Goal: Task Accomplishment & Management: Manage account settings

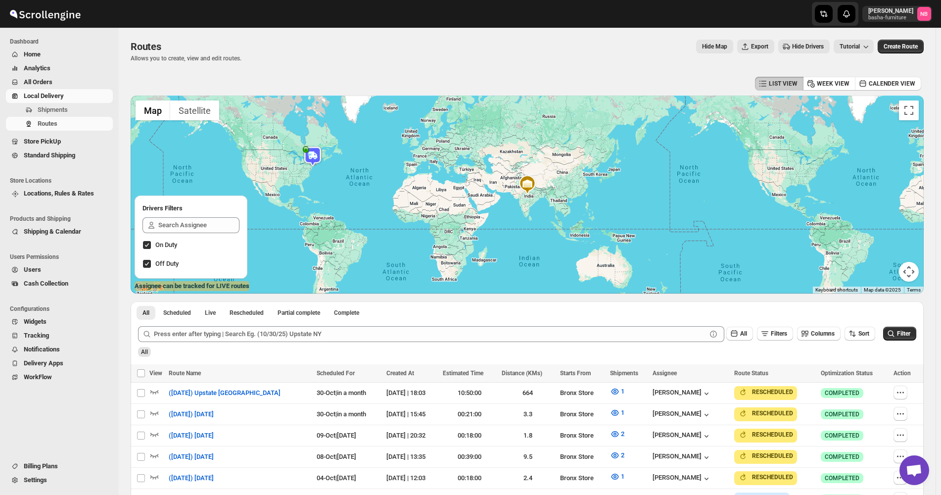
scroll to position [170, 0]
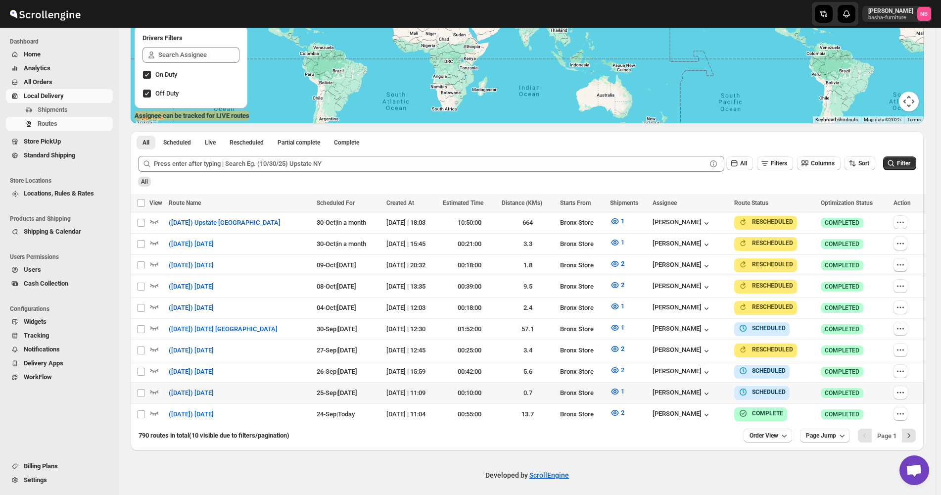
click at [46, 79] on span "All Orders" at bounding box center [38, 81] width 29 height 7
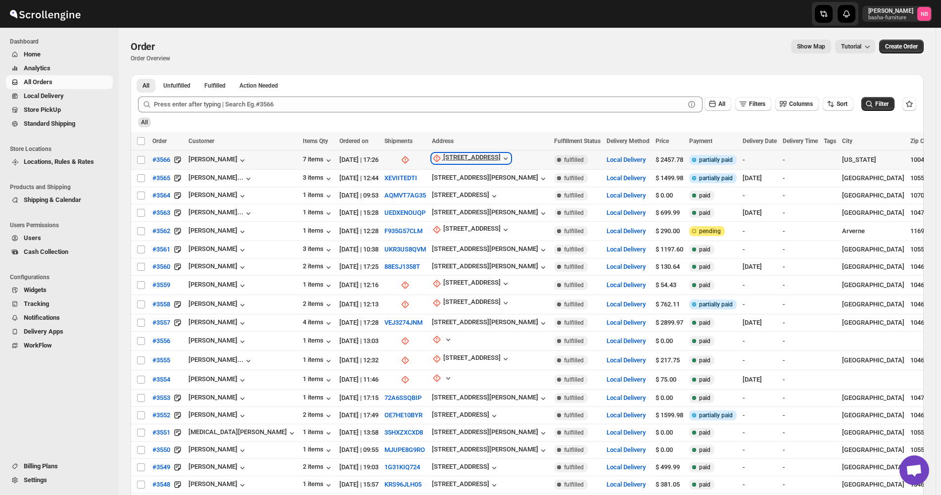
click at [443, 154] on div "[STREET_ADDRESS]" at bounding box center [471, 158] width 57 height 10
click at [436, 214] on span "Update manually" at bounding box center [439, 211] width 47 height 7
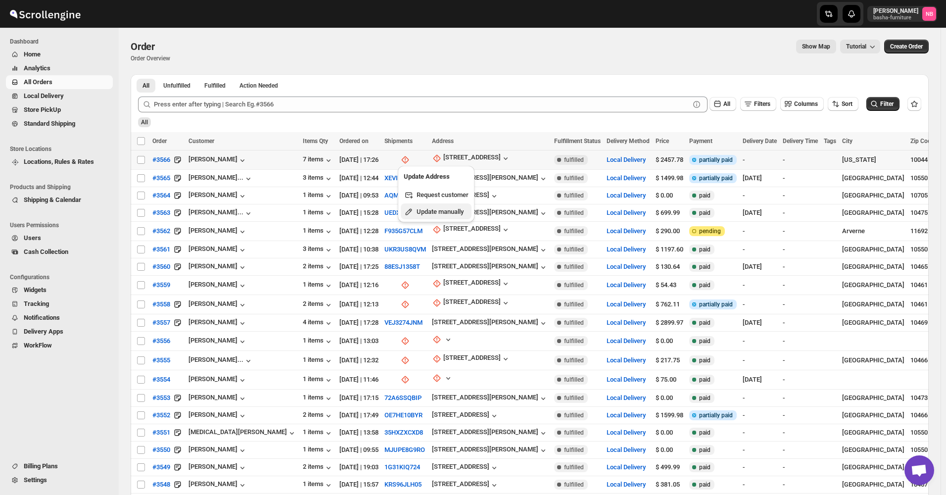
select select "US"
select select "[US_STATE]"
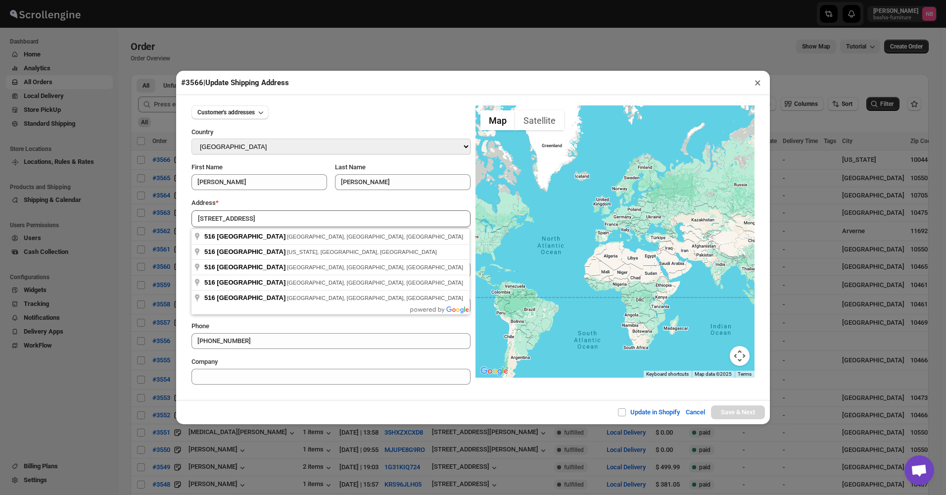
type input "[STREET_ADDRESS]"
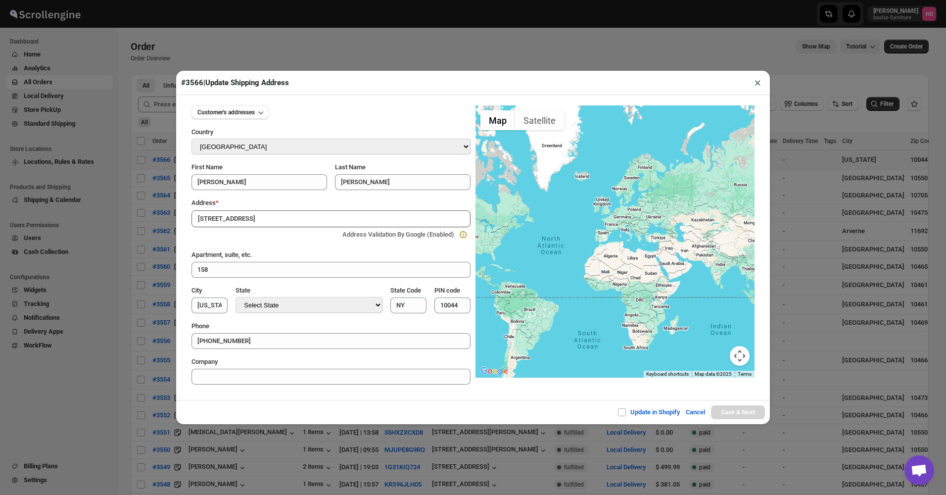
type input "[GEOGRAPHIC_DATA]"
select select "[US_STATE]"
type input "NJ"
type input "07601"
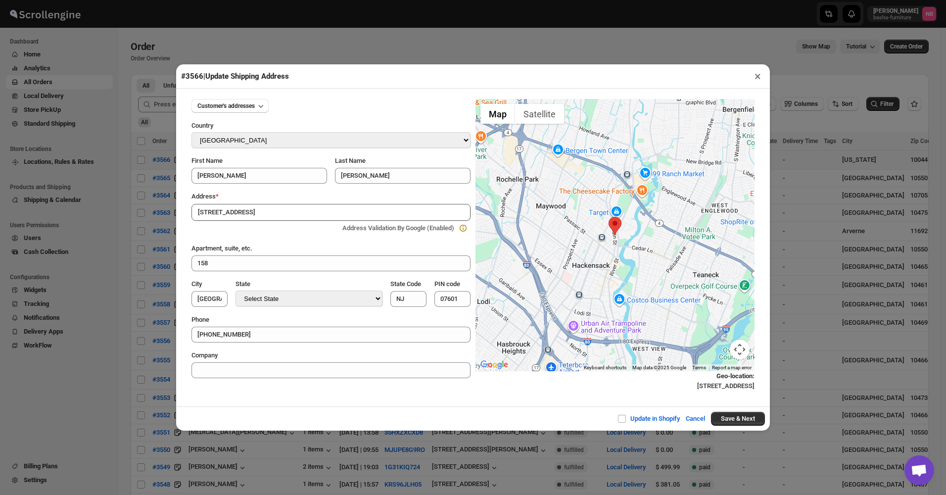
click at [308, 214] on input "[STREET_ADDRESS]" at bounding box center [330, 212] width 279 height 17
click at [249, 108] on span "Customer's addresses" at bounding box center [225, 106] width 57 height 8
click at [238, 140] on div "[STREET_ADDRESS]" at bounding box center [226, 142] width 57 height 10
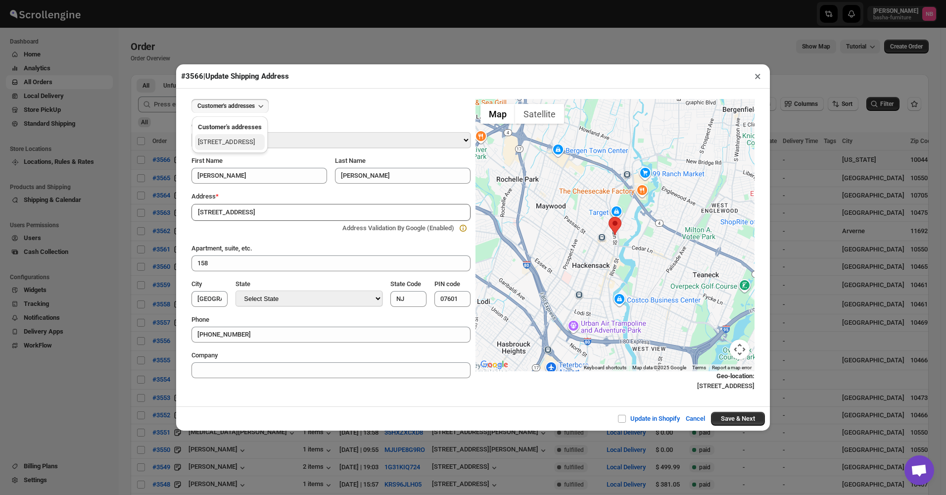
type input "[STREET_ADDRESS]"
type input "[US_STATE]"
select select "[US_STATE]"
type input "NY"
type input "10044"
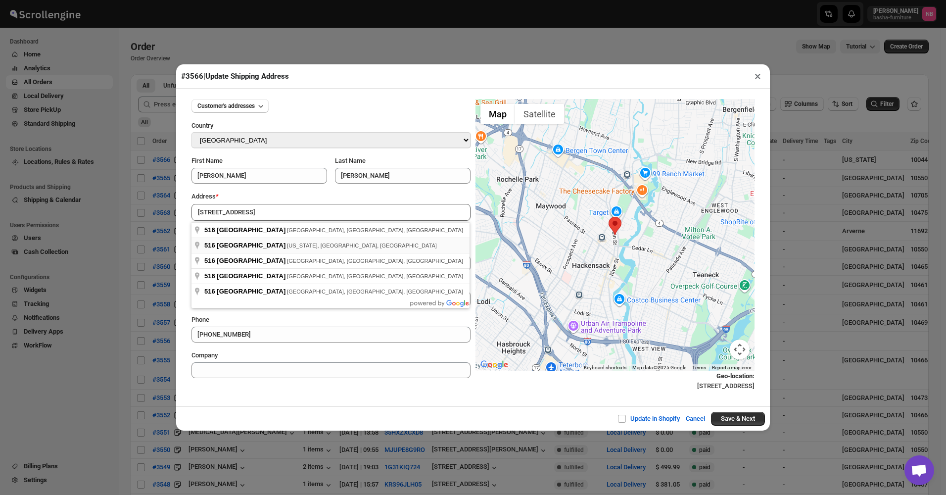
type input "[STREET_ADDRESS][US_STATE]"
type input "[US_STATE][GEOGRAPHIC_DATA]"
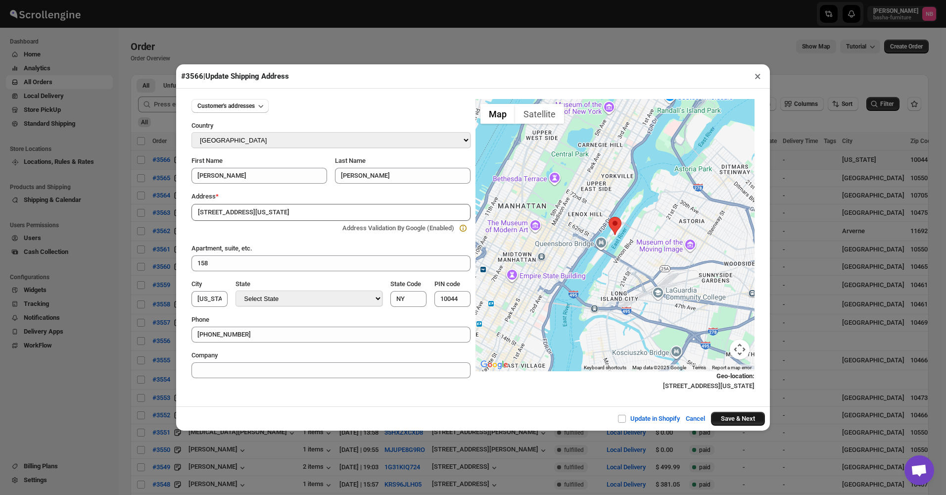
click at [749, 421] on button "Save & Next" at bounding box center [738, 419] width 54 height 14
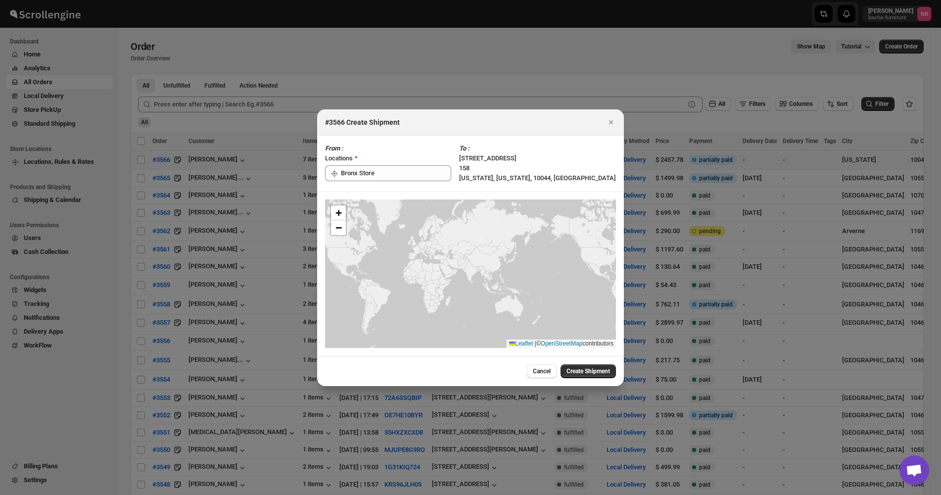
click at [584, 382] on div "Cancel Create Shipment" at bounding box center [470, 371] width 307 height 30
click at [585, 373] on span "Create Shipment" at bounding box center [588, 371] width 44 height 8
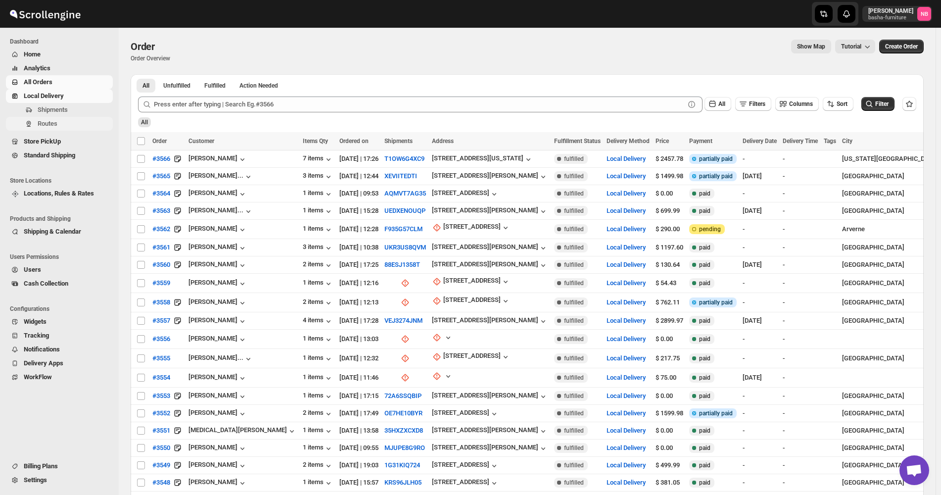
click at [40, 125] on span "Routes" at bounding box center [48, 123] width 20 height 7
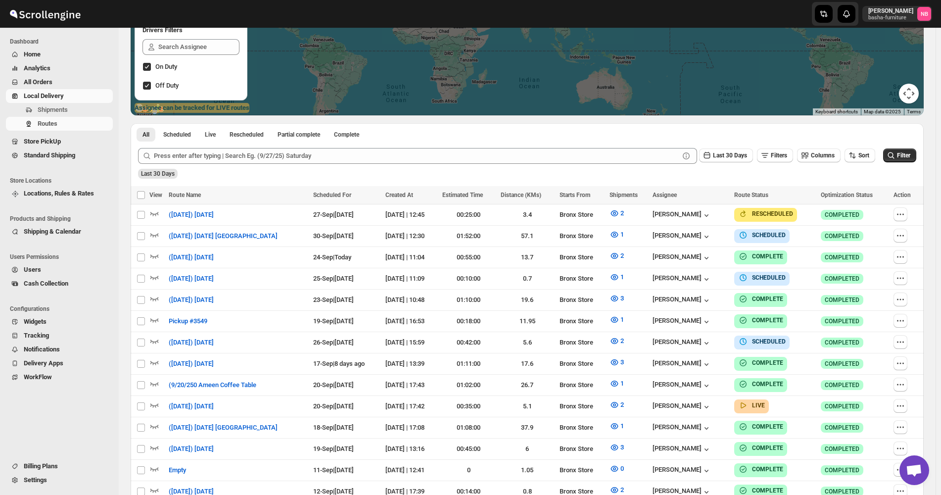
scroll to position [198, 0]
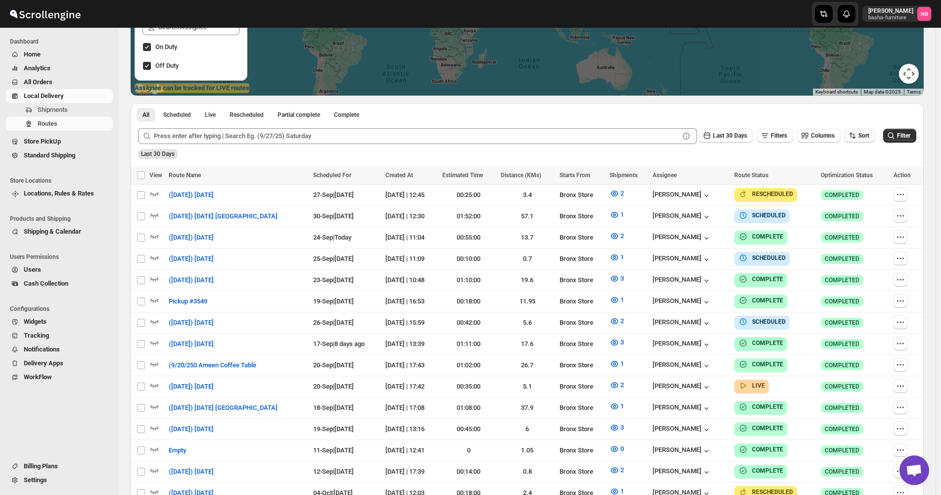
click at [859, 142] on button "Sort" at bounding box center [859, 136] width 31 height 14
click at [851, 184] on div "Due Date" at bounding box center [848, 189] width 26 height 10
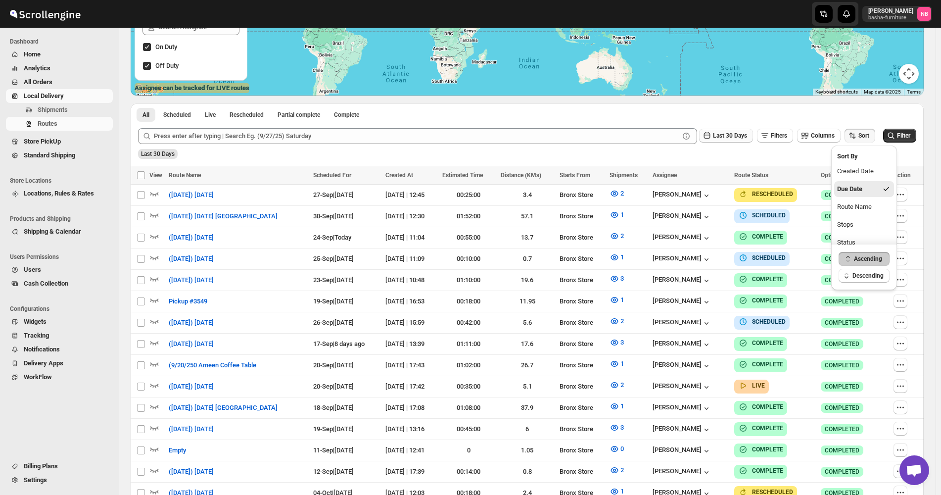
click at [745, 135] on span "Last 30 Days" at bounding box center [730, 135] width 34 height 7
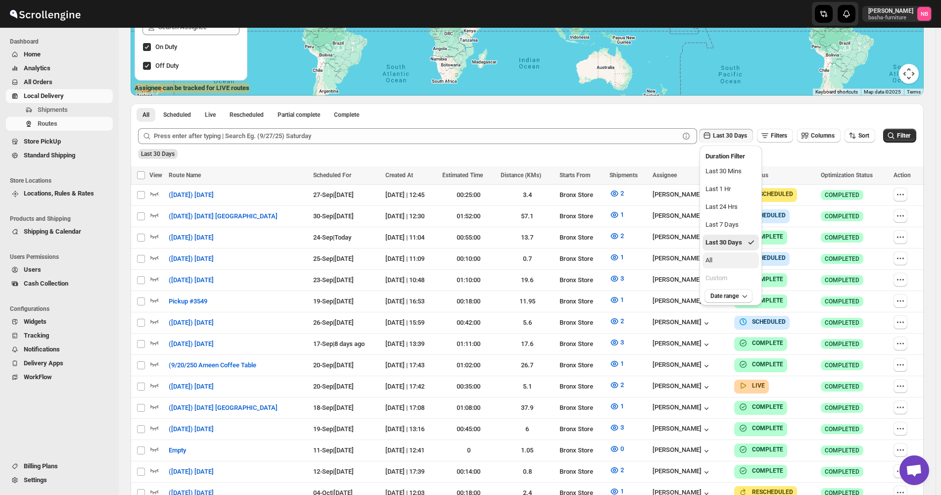
click at [725, 258] on button "All" at bounding box center [730, 260] width 56 height 16
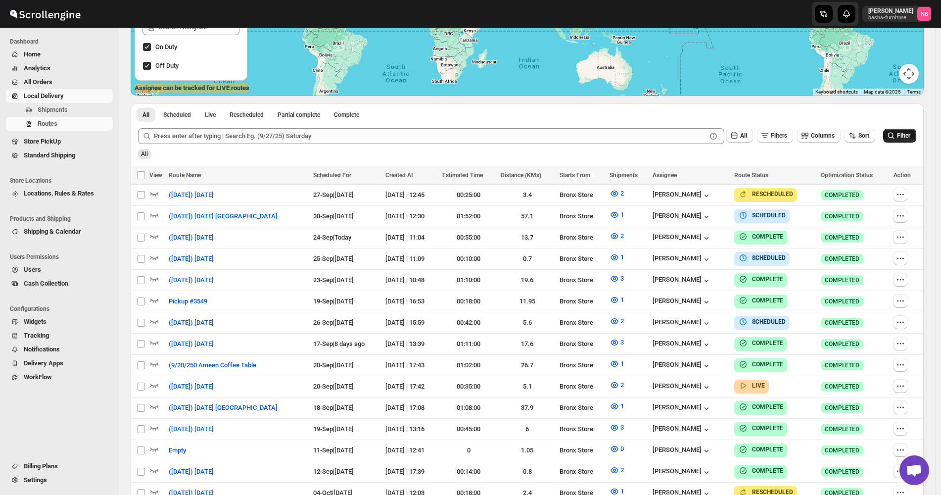
click at [892, 142] on button "Filter" at bounding box center [899, 136] width 33 height 14
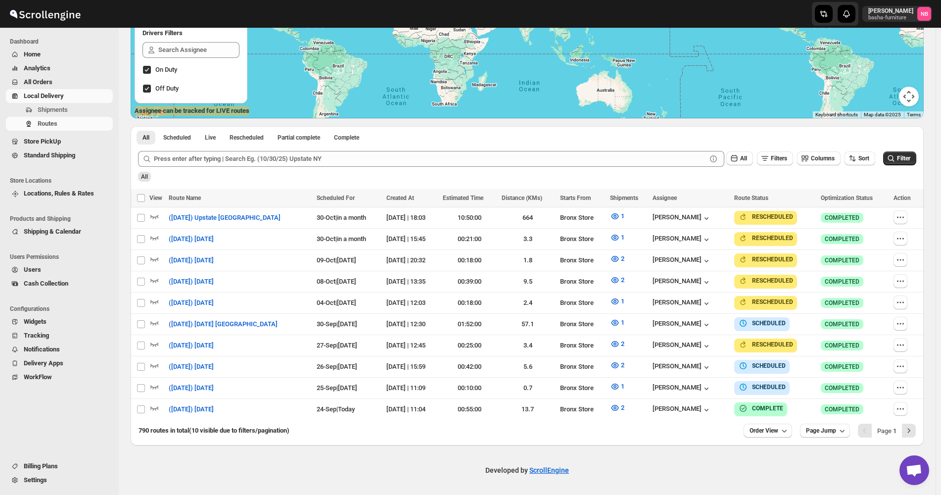
scroll to position [170, 0]
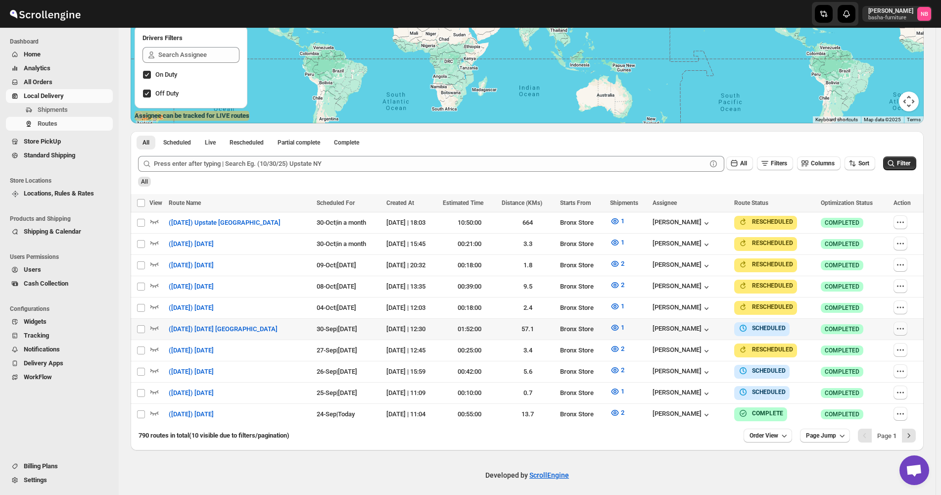
click at [904, 325] on icon "button" at bounding box center [900, 328] width 10 height 10
checkbox input "true"
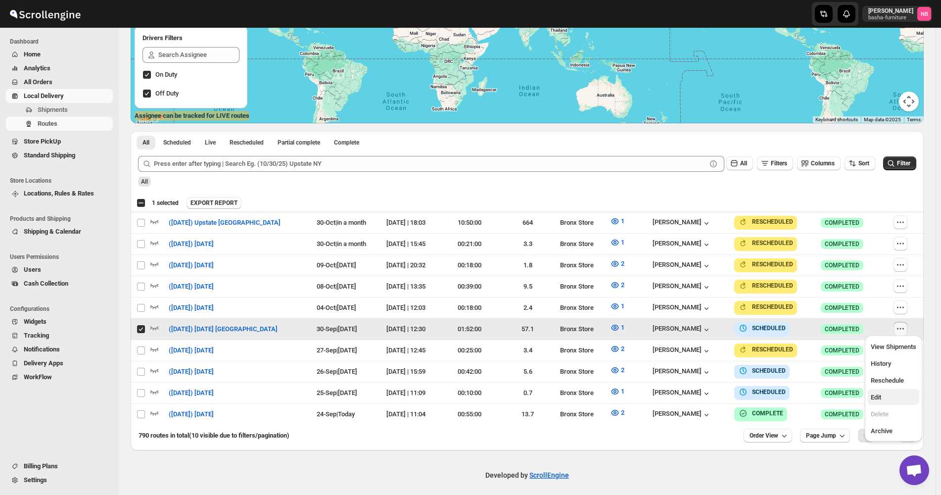
click at [885, 396] on span "Edit" at bounding box center [893, 397] width 46 height 10
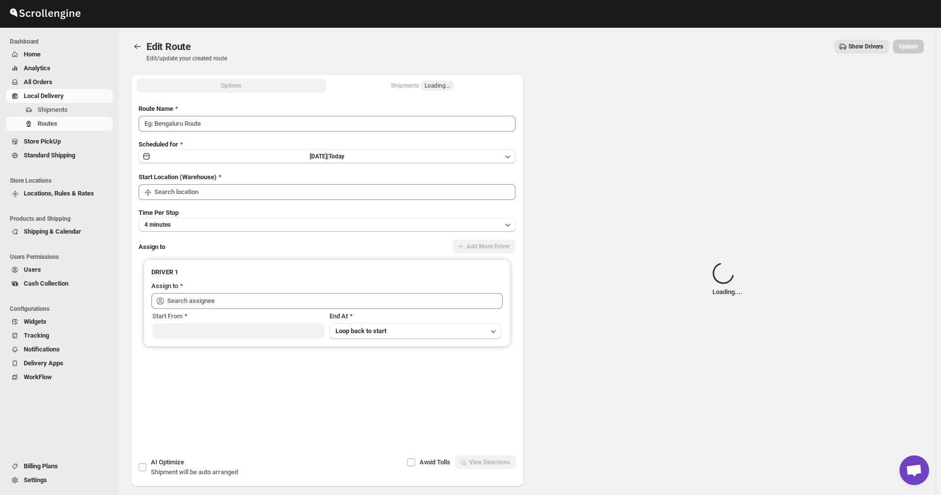
type input "([DATE]) [DATE] [GEOGRAPHIC_DATA]"
type input "Bronx Store"
type input "[PERSON_NAME] ([EMAIL_ADDRESS][DOMAIN_NAME])"
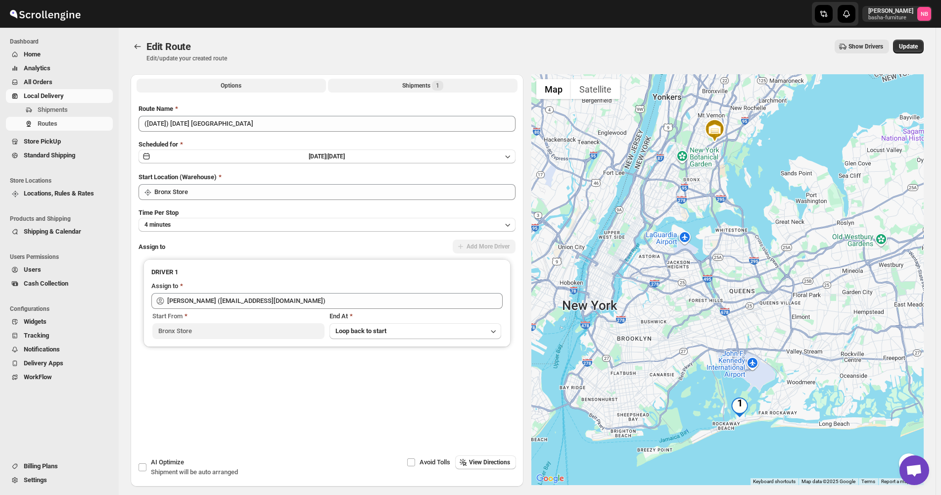
click at [412, 86] on div "Shipments 1" at bounding box center [422, 86] width 41 height 10
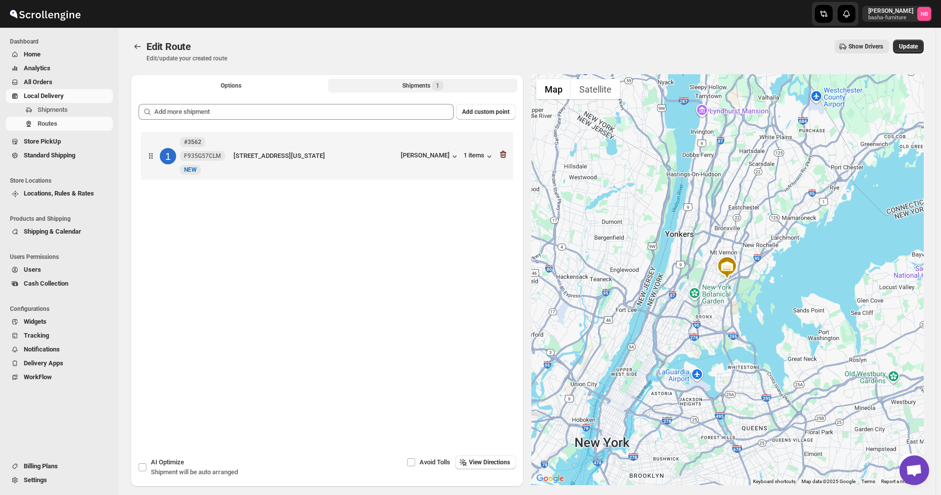
click at [504, 155] on icon "button" at bounding box center [503, 154] width 1 height 3
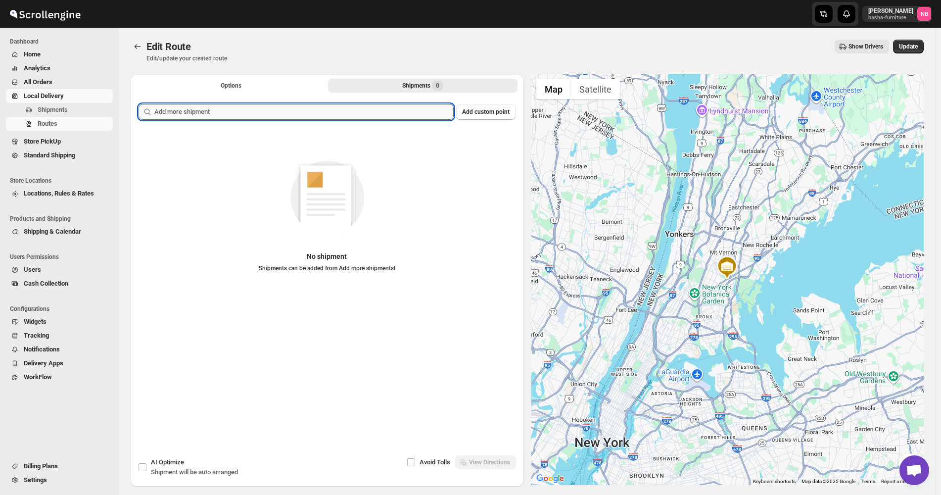
click at [278, 108] on input "text" at bounding box center [303, 112] width 299 height 16
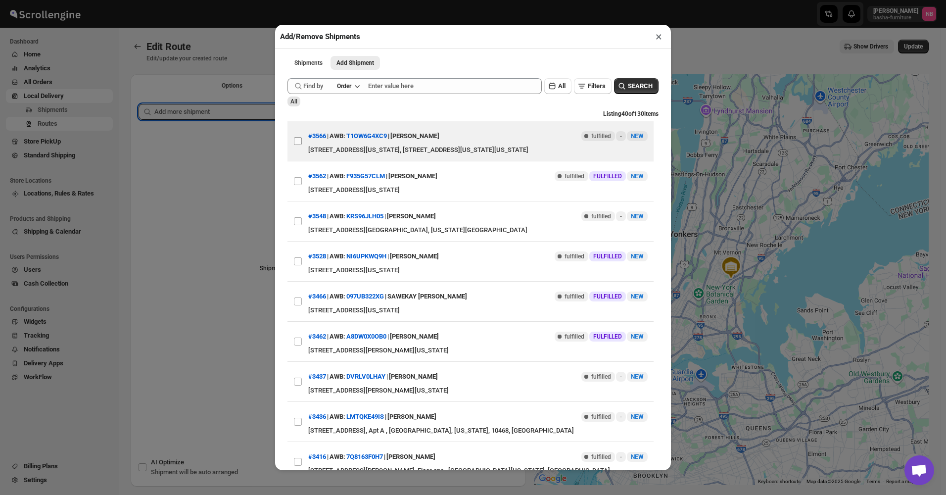
click at [296, 140] on input "View details for 68d4642a02c94fc1c02b7c65" at bounding box center [298, 141] width 8 height 8
checkbox input "true"
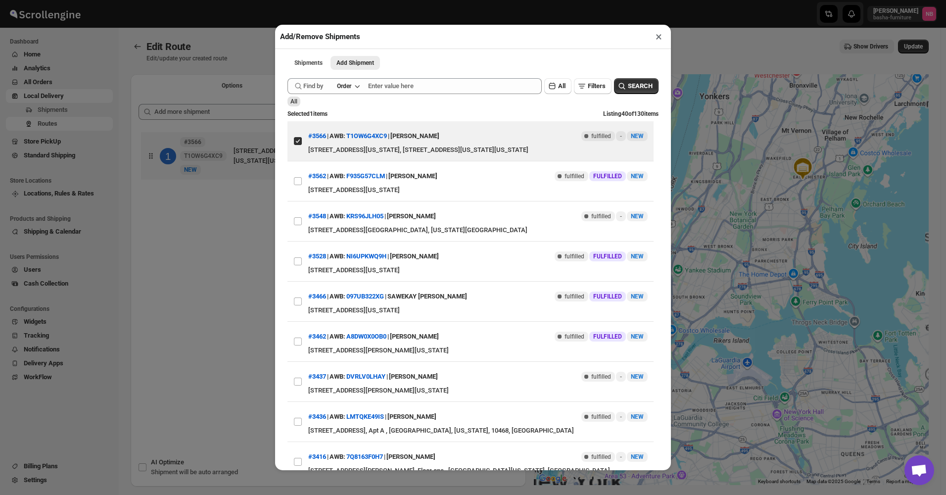
click at [204, 236] on div "Add/Remove Shipments × Shipments Add Shipment More views Shipments Add Shipment…" at bounding box center [473, 247] width 946 height 495
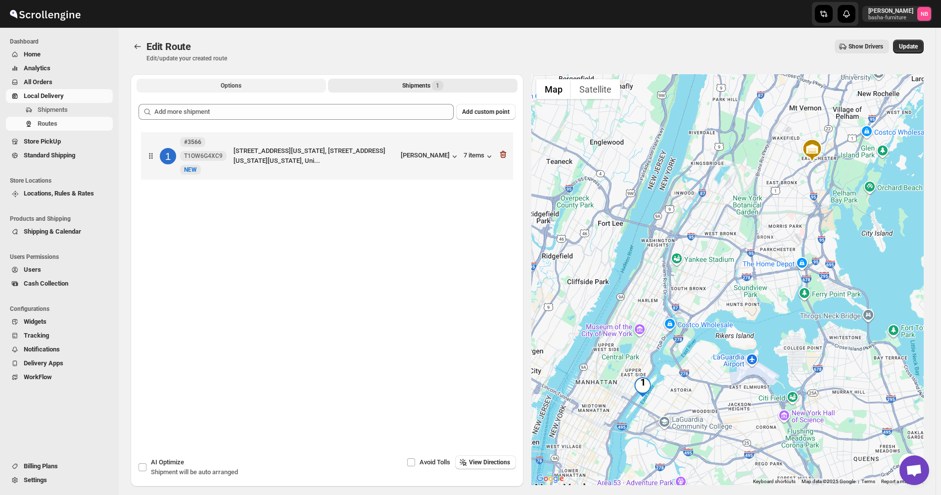
click at [293, 87] on button "Options" at bounding box center [231, 86] width 189 height 14
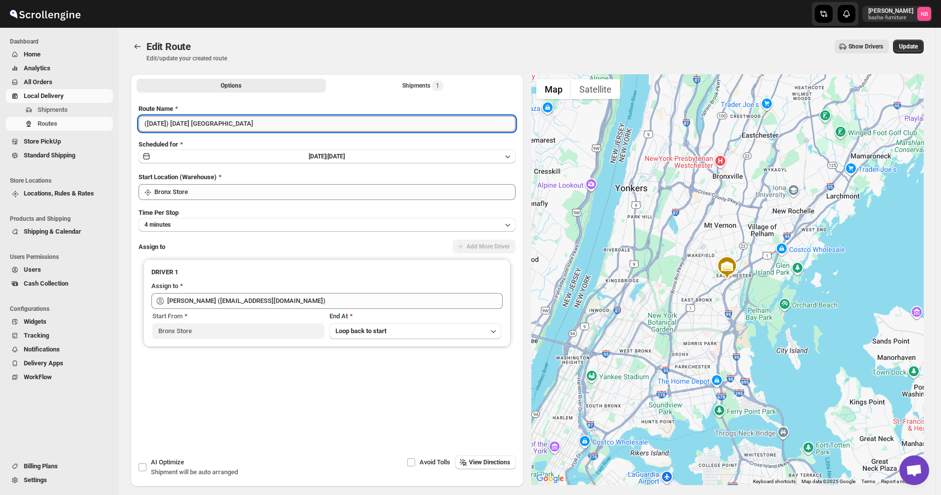
click at [299, 126] on input "([DATE]) [DATE] [GEOGRAPHIC_DATA]" at bounding box center [326, 124] width 377 height 16
type input "([DATE]) [DATE] Manhatten"
click at [904, 48] on span "Update" at bounding box center [908, 47] width 19 height 8
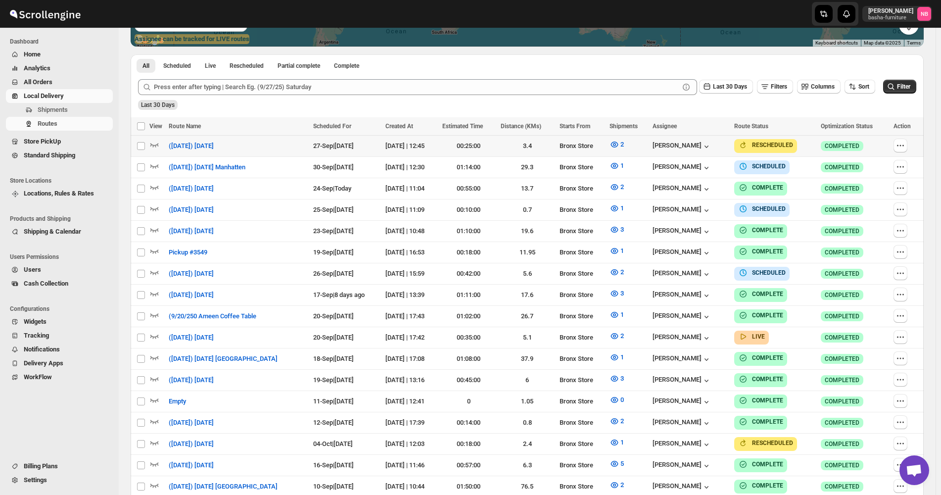
scroll to position [247, 0]
click at [864, 88] on span "Sort" at bounding box center [863, 86] width 11 height 7
click at [855, 137] on div "Due Date" at bounding box center [848, 140] width 26 height 10
click at [725, 88] on span "Last 30 Days" at bounding box center [730, 86] width 34 height 7
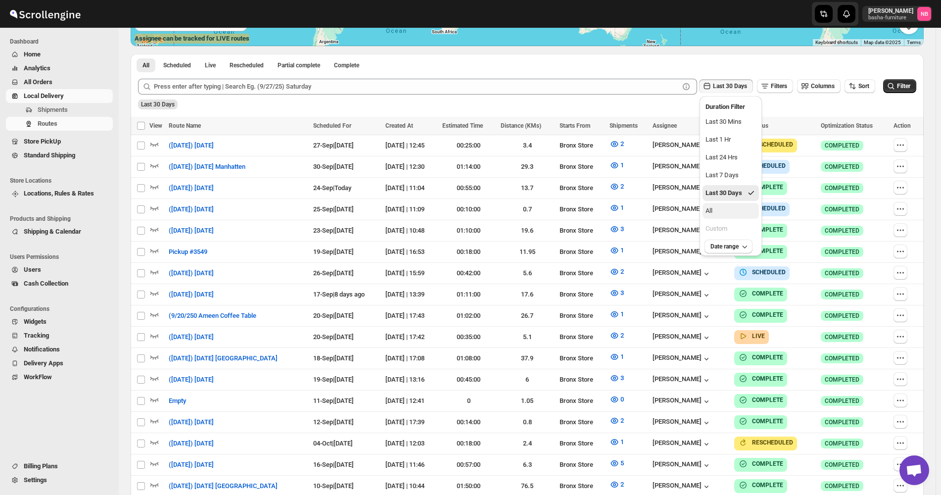
click at [725, 214] on button "All" at bounding box center [730, 211] width 56 height 16
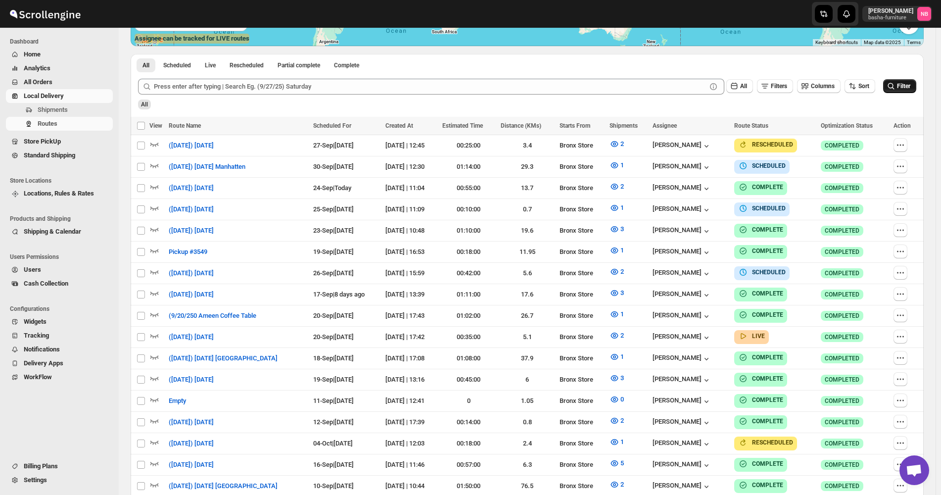
click at [916, 84] on button "Filter" at bounding box center [899, 86] width 33 height 14
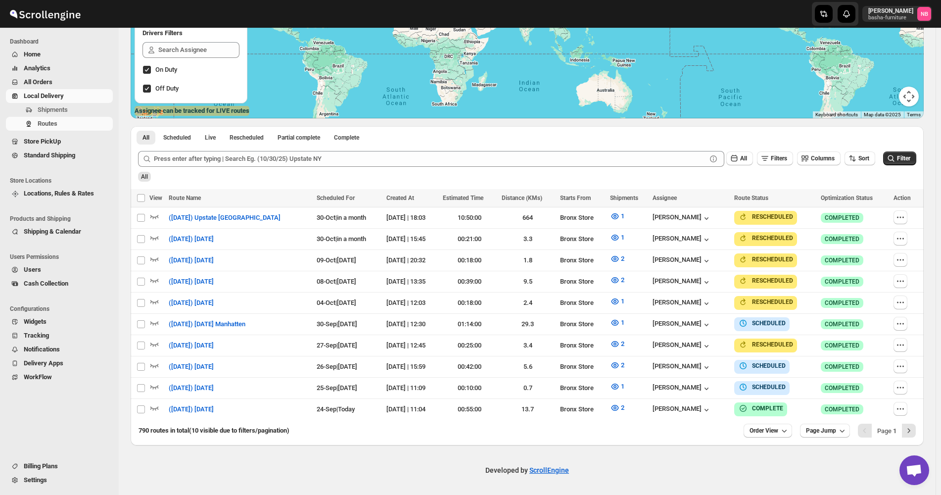
scroll to position [170, 0]
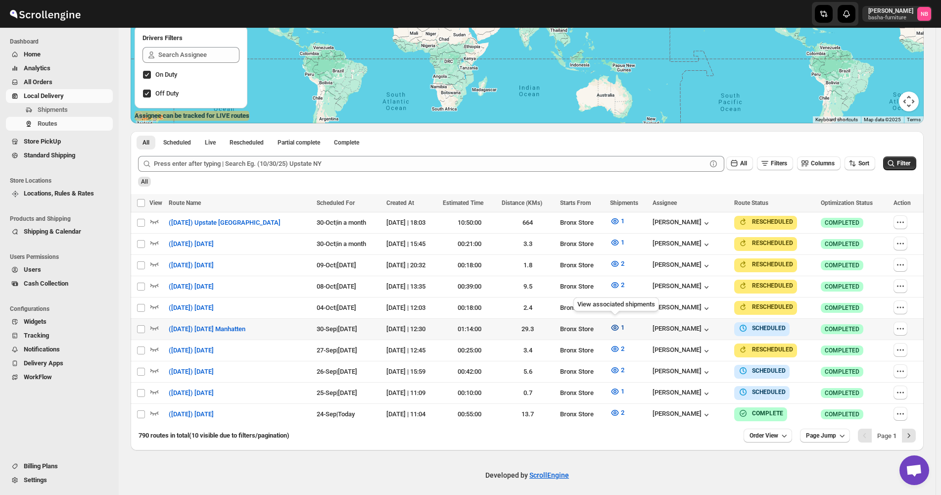
click at [616, 322] on icon "button" at bounding box center [615, 327] width 10 height 10
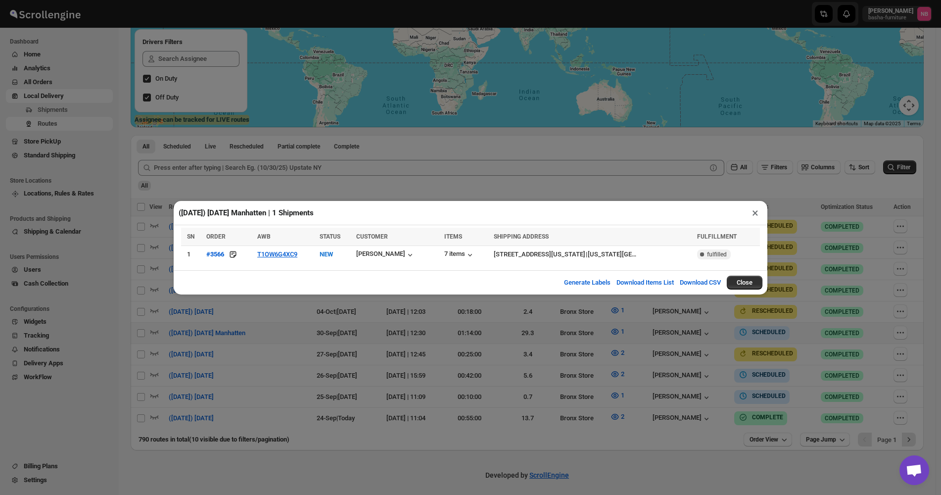
drag, startPoint x: 548, startPoint y: 148, endPoint x: 565, endPoint y: 155, distance: 18.5
click at [549, 149] on div "([DATE]) [DATE] Manhatten | 1 Shipments × SN ORDER AWB STATUS CUSTOMER ITEMS SH…" at bounding box center [470, 247] width 941 height 495
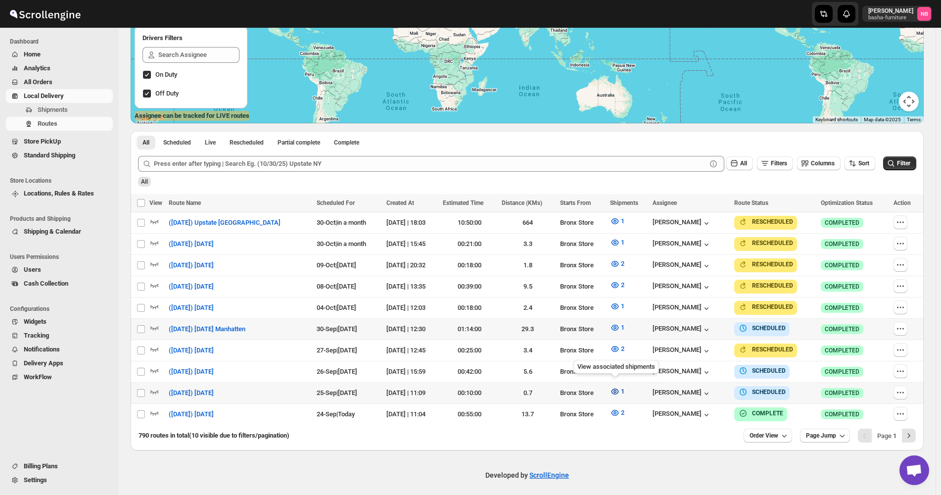
click at [613, 389] on icon "button" at bounding box center [615, 391] width 10 height 10
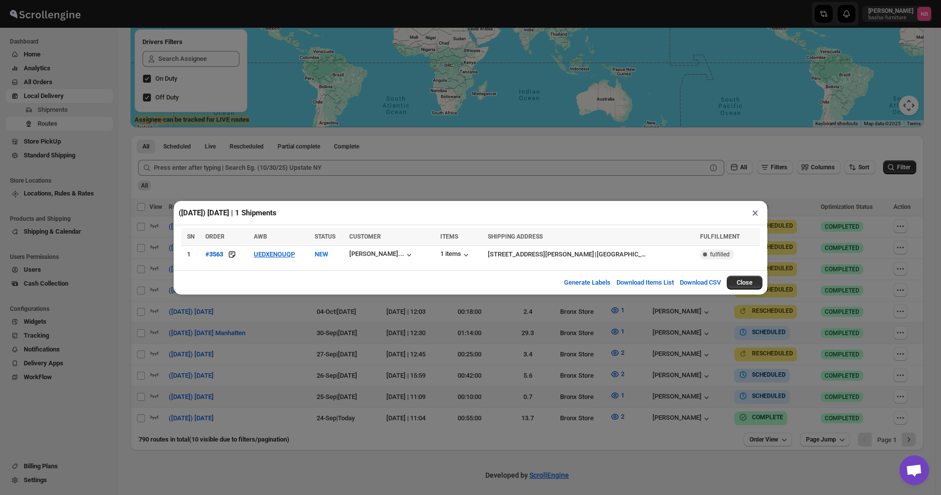
click at [314, 197] on div "([DATE]) [DATE] | 1 Shipments × SN ORDER AWB STATUS CUSTOMER ITEMS SHIPPING ADD…" at bounding box center [470, 247] width 941 height 495
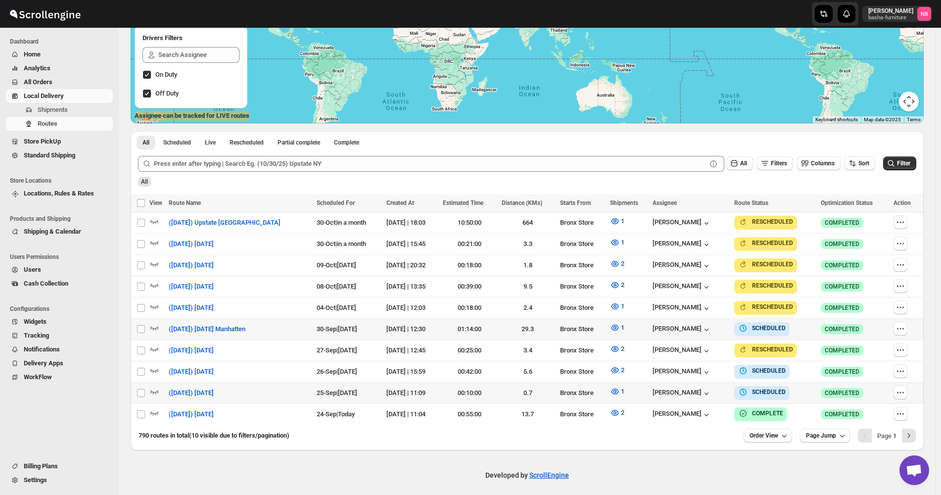
click at [76, 84] on span "All Orders" at bounding box center [67, 82] width 87 height 10
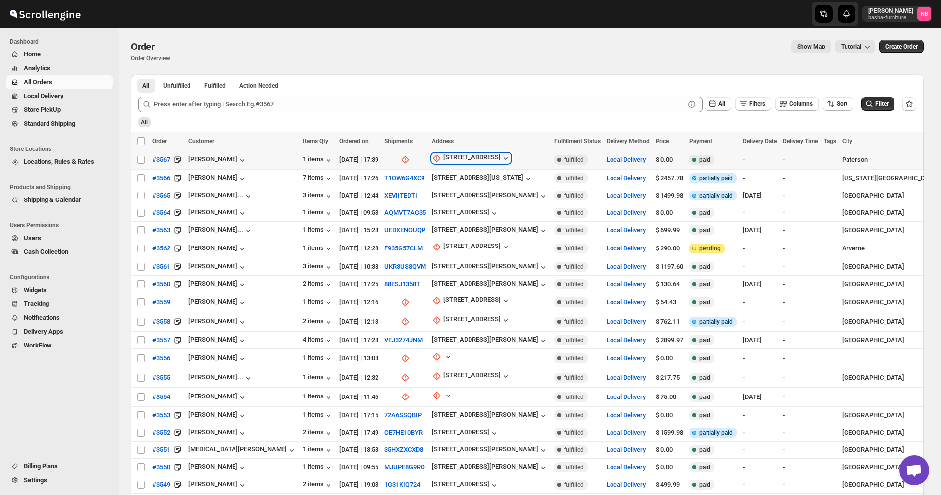
click at [452, 161] on div "[STREET_ADDRESS]" at bounding box center [471, 158] width 57 height 10
click at [441, 210] on span "Update manually" at bounding box center [442, 211] width 47 height 7
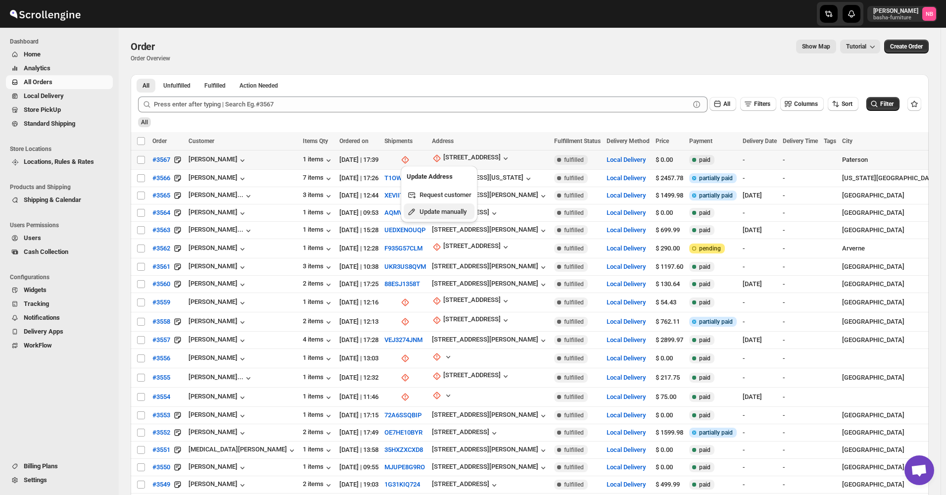
select select "US"
select select "[US_STATE]"
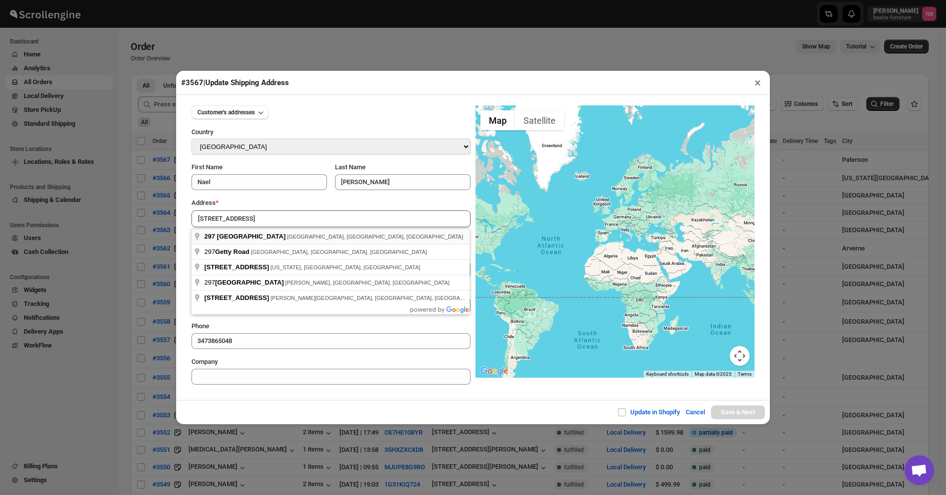
type input "[STREET_ADDRESS]"
type input "[GEOGRAPHIC_DATA]"
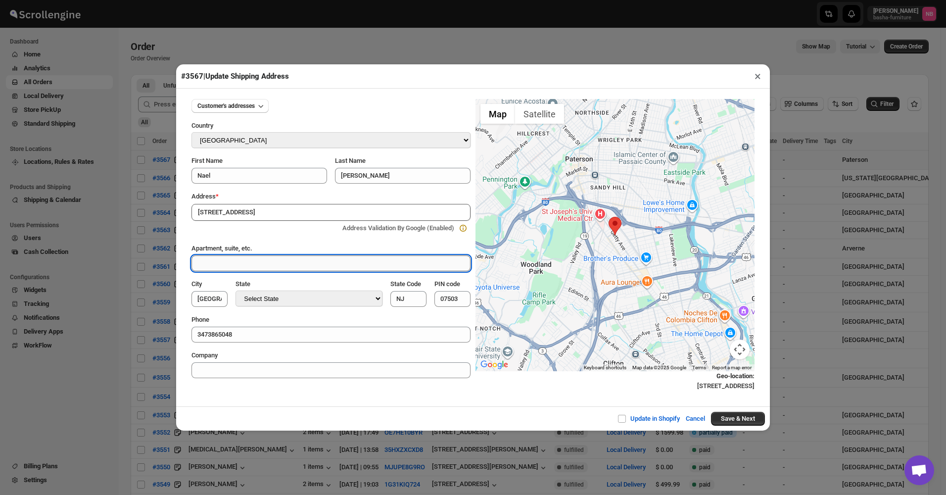
click at [397, 266] on input "Apartment, suite, etc." at bounding box center [330, 263] width 279 height 16
type input "American Way Furniture"
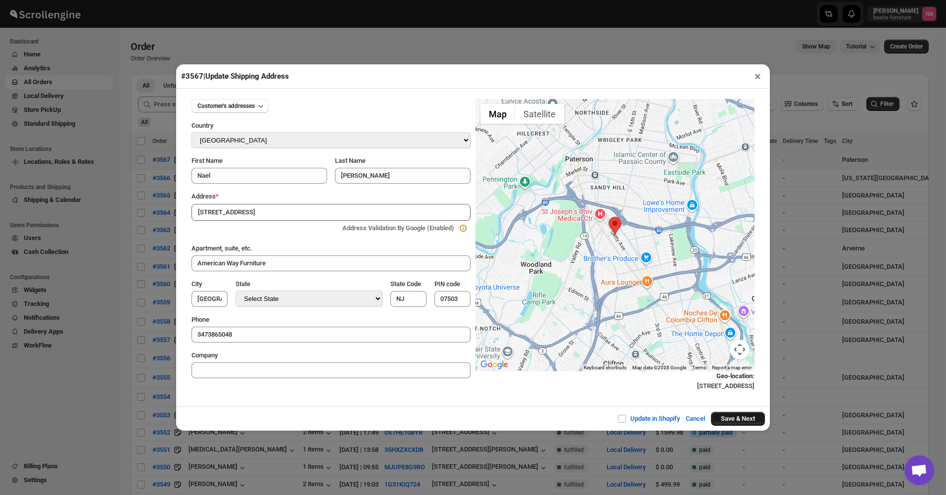
click at [732, 418] on button "Save & Next" at bounding box center [738, 419] width 54 height 14
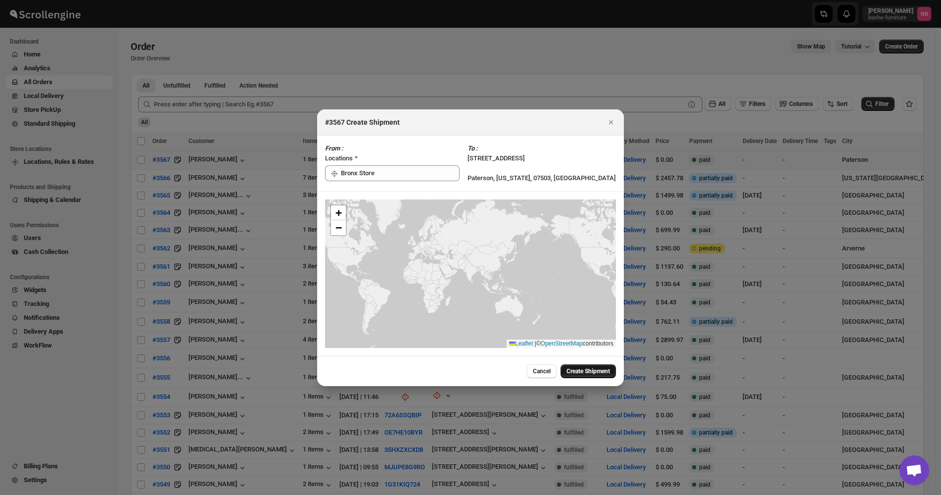
click at [589, 377] on button "Create Shipment" at bounding box center [587, 371] width 55 height 14
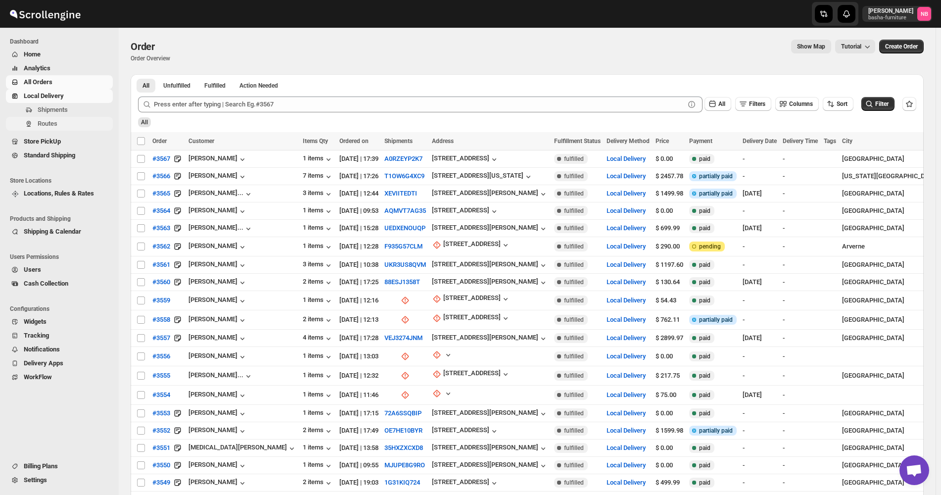
click at [47, 121] on span "Routes" at bounding box center [48, 123] width 20 height 7
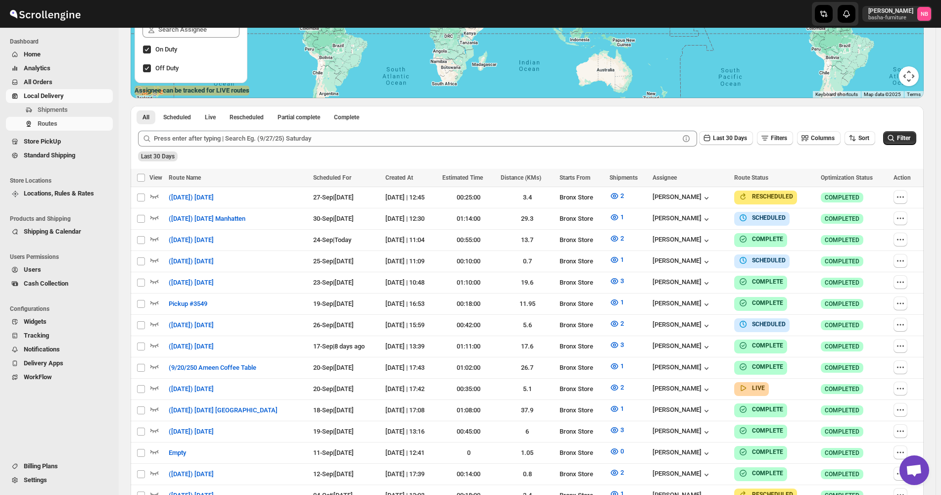
scroll to position [198, 0]
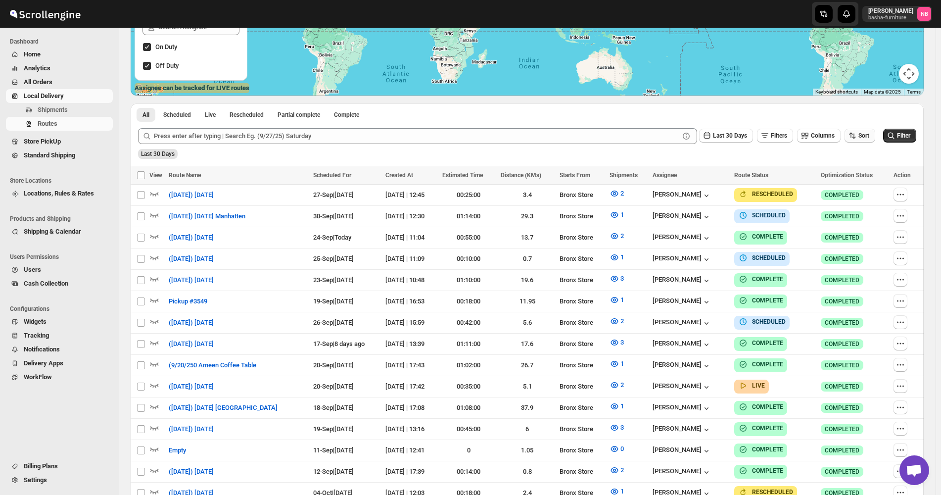
click at [857, 139] on icon "button" at bounding box center [852, 136] width 10 height 10
click at [856, 192] on div "Due Date" at bounding box center [848, 189] width 26 height 10
click at [732, 138] on span "Last 30 Days" at bounding box center [730, 135] width 34 height 7
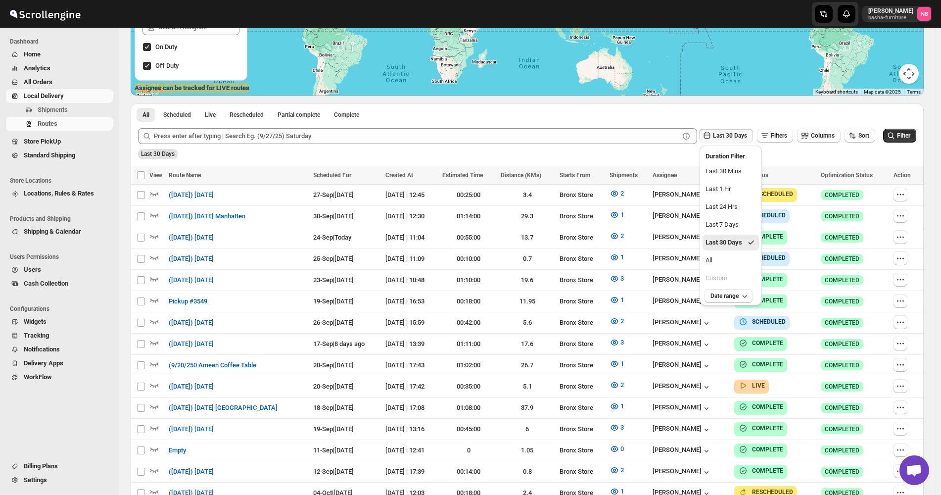
drag, startPoint x: 719, startPoint y: 262, endPoint x: 861, endPoint y: 175, distance: 166.7
click at [719, 262] on button "All" at bounding box center [730, 260] width 56 height 16
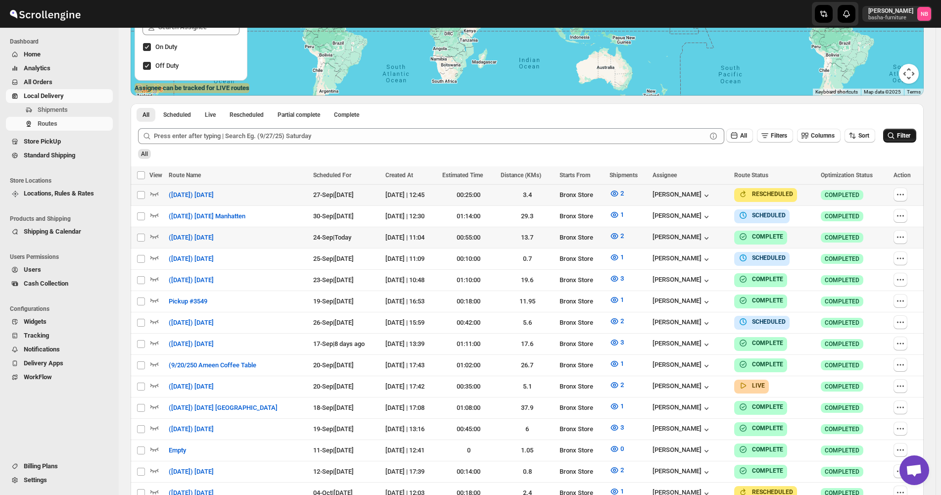
click at [896, 139] on icon "submit" at bounding box center [891, 136] width 10 height 10
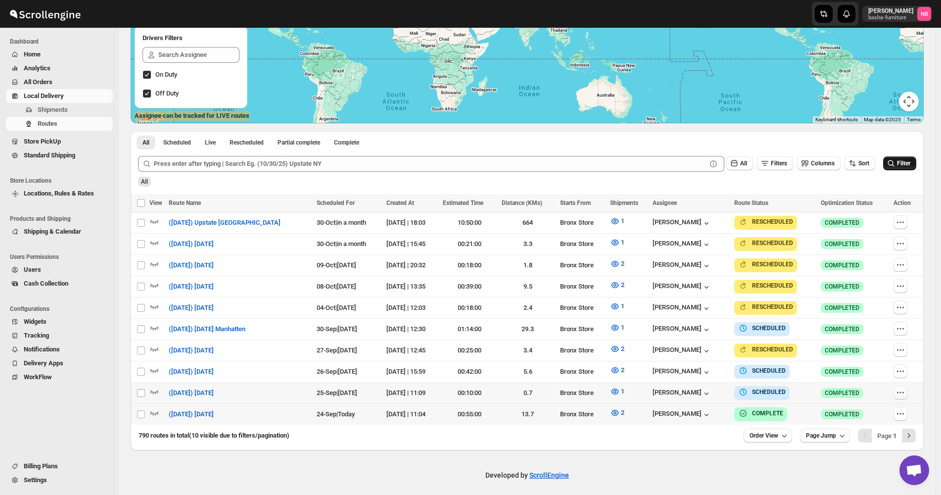
click at [907, 389] on button "button" at bounding box center [900, 392] width 14 height 14
checkbox input "true"
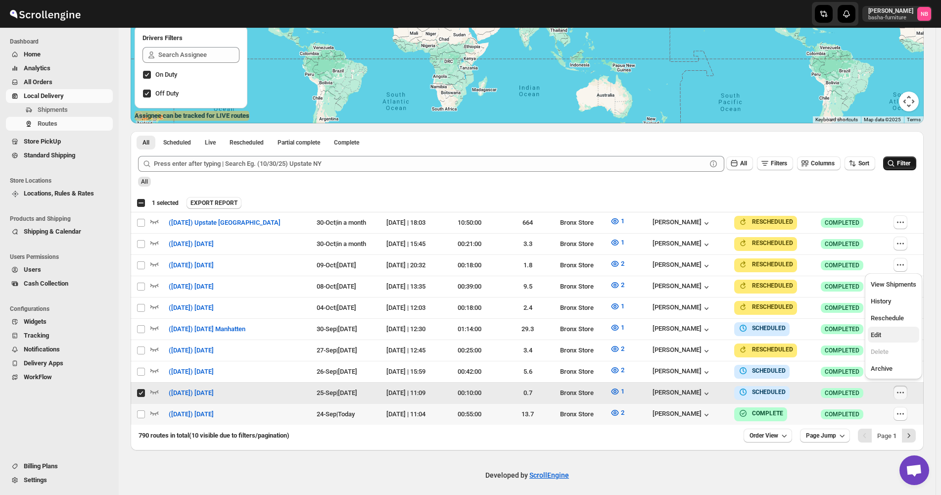
click at [896, 331] on span "Edit" at bounding box center [893, 335] width 46 height 10
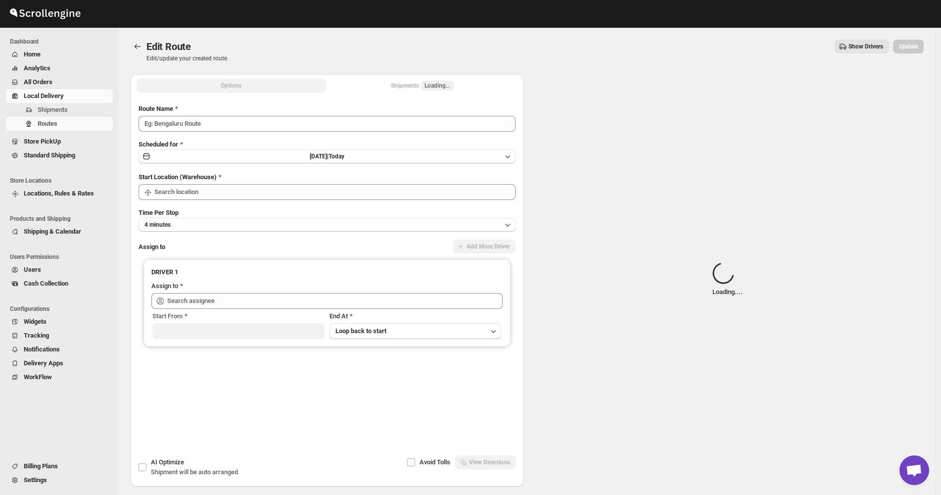
type input "([DATE]) [DATE]"
type input "Bronx Store"
type input "[PERSON_NAME] ([EMAIL_ADDRESS][DOMAIN_NAME])"
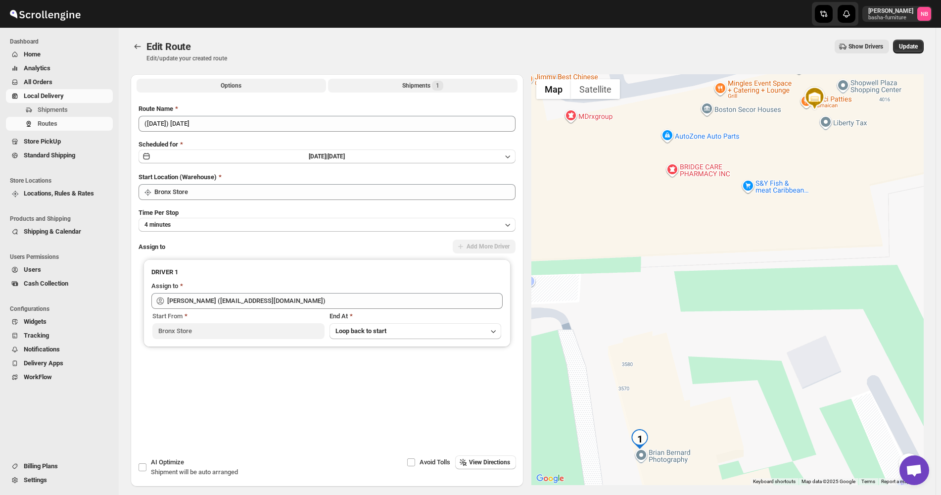
click at [423, 88] on div "Shipments 1" at bounding box center [422, 86] width 41 height 10
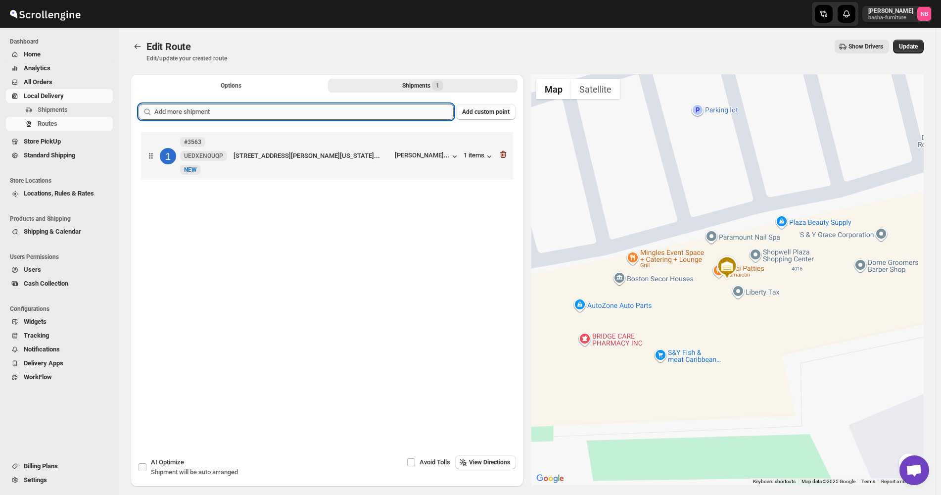
click at [397, 110] on input "text" at bounding box center [303, 112] width 299 height 16
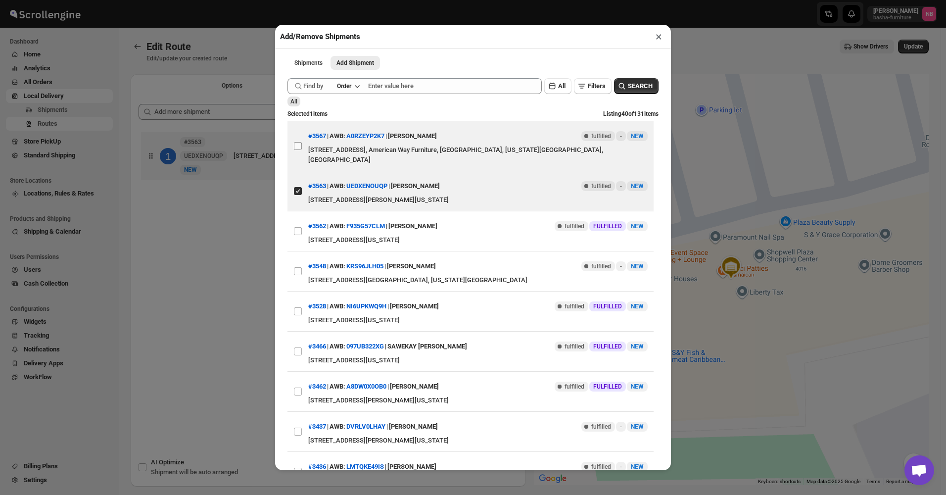
click at [299, 144] on input "View details for 68d4653a02c94fc1c02b7c7d" at bounding box center [298, 146] width 8 height 8
checkbox input "true"
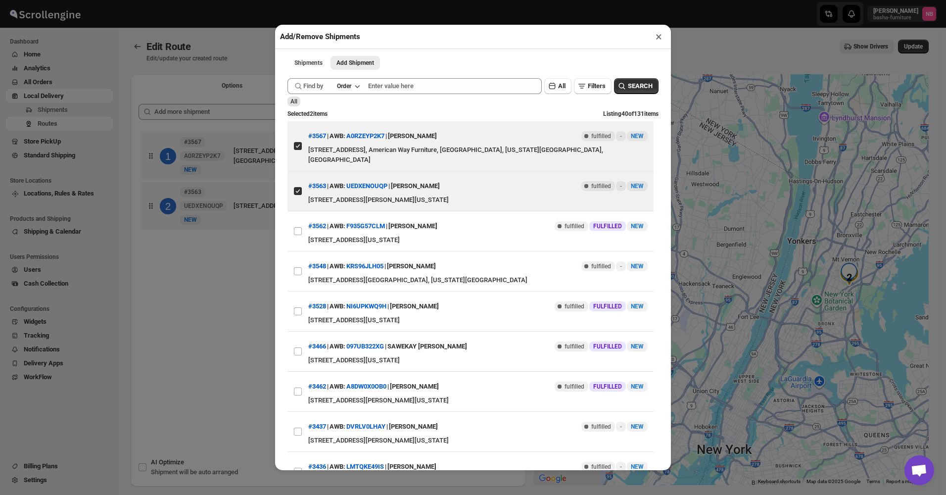
click at [211, 322] on div "Add/Remove Shipments × Shipments Add Shipment More views Shipments Add Shipment…" at bounding box center [473, 247] width 946 height 495
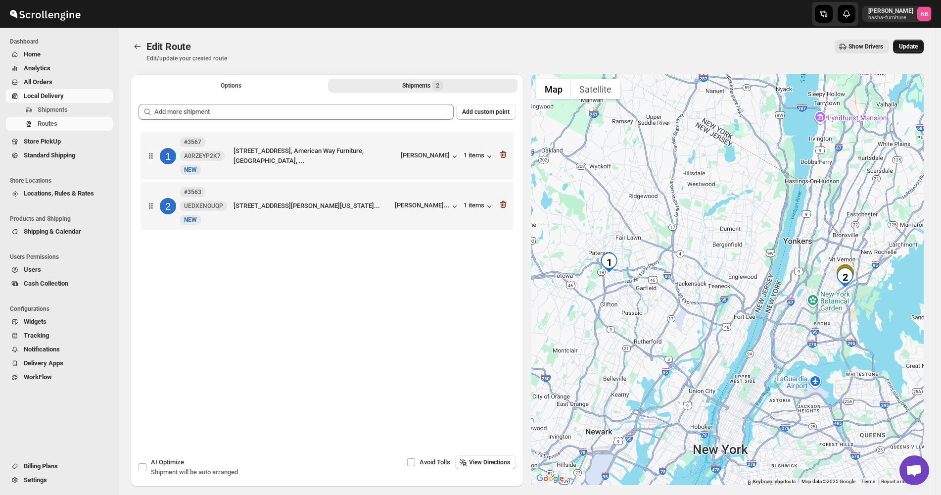
click at [917, 46] on span "Update" at bounding box center [908, 47] width 19 height 8
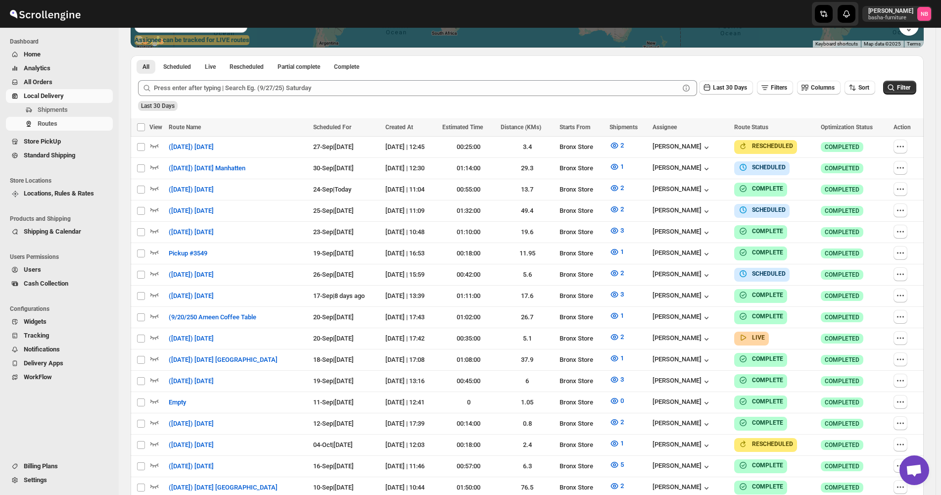
scroll to position [297, 0]
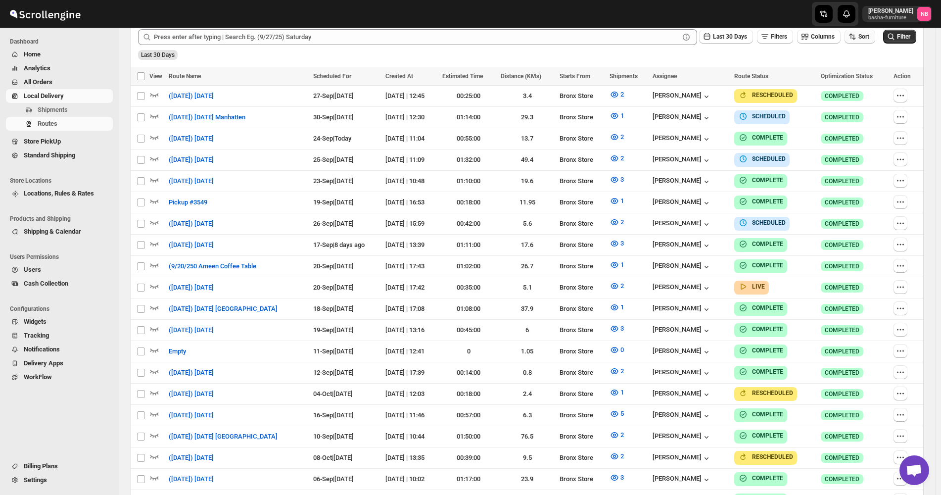
click at [857, 41] on icon "button" at bounding box center [852, 37] width 10 height 10
click at [853, 89] on div "Due Date" at bounding box center [848, 90] width 26 height 10
click at [745, 37] on span "Last 30 Days" at bounding box center [730, 36] width 34 height 7
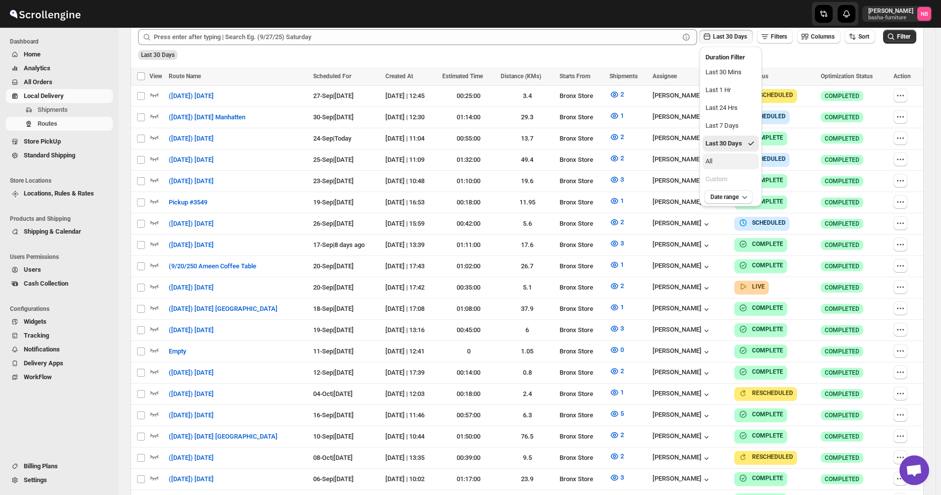
click at [732, 158] on button "All" at bounding box center [730, 161] width 56 height 16
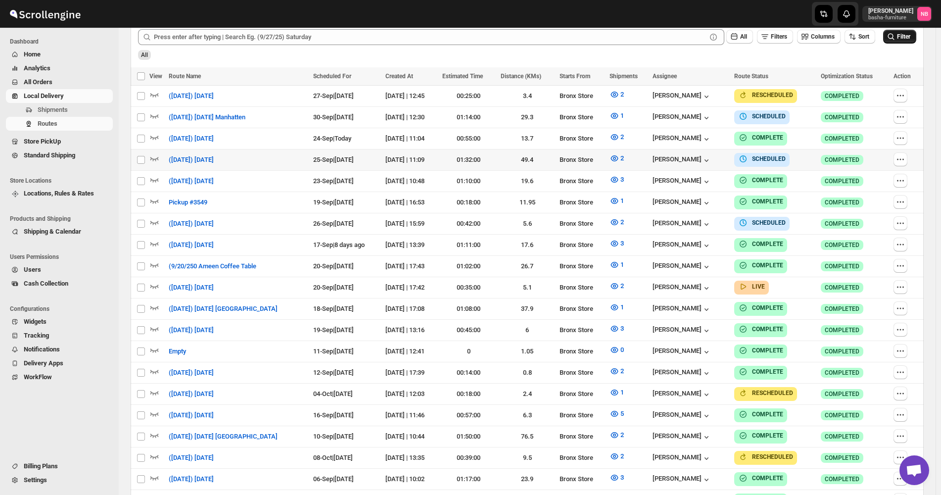
click at [895, 39] on icon "submit" at bounding box center [891, 37] width 10 height 10
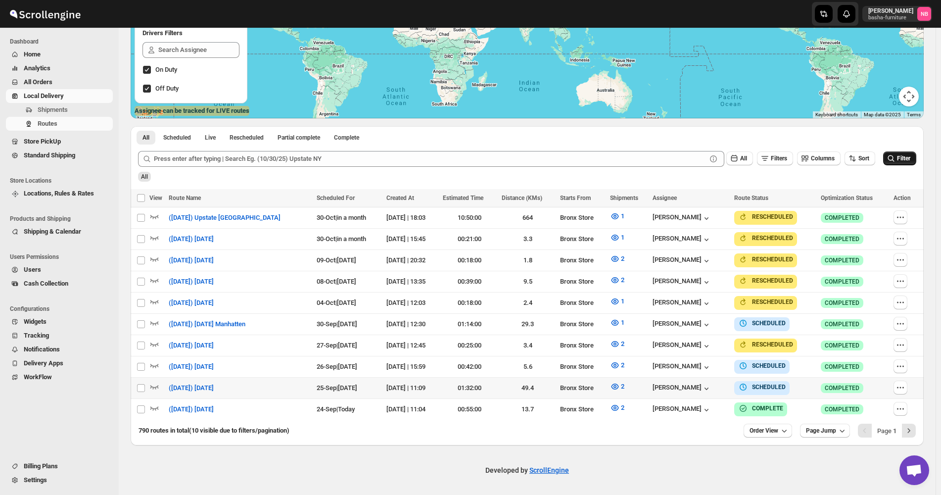
scroll to position [170, 0]
